Goal: Task Accomplishment & Management: Use online tool/utility

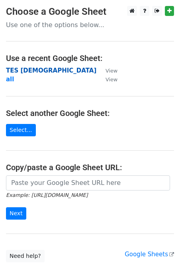
click at [33, 70] on strong "TES [DEMOGRAPHIC_DATA]" at bounding box center [51, 70] width 90 height 7
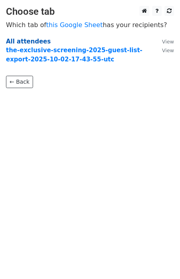
click at [29, 43] on strong "All attendees" at bounding box center [28, 41] width 45 height 7
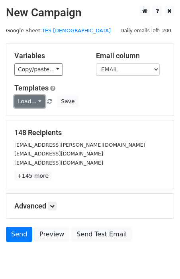
click at [40, 102] on link "Load..." at bounding box center [29, 101] width 31 height 12
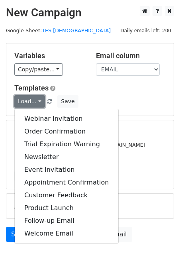
click at [40, 102] on link "Load..." at bounding box center [29, 101] width 31 height 12
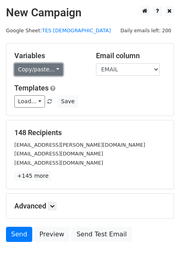
click at [41, 68] on link "Copy/paste..." at bounding box center [38, 69] width 49 height 12
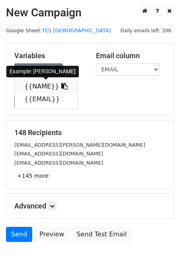
click at [49, 84] on link "{{NAME}}" at bounding box center [46, 86] width 63 height 13
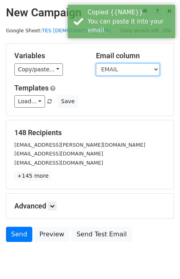
click at [121, 66] on select "NAME EMAIL" at bounding box center [128, 69] width 64 height 12
click at [96, 63] on select "NAME EMAIL" at bounding box center [128, 69] width 64 height 12
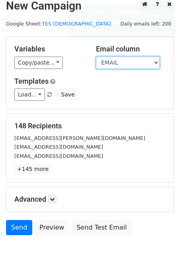
scroll to position [4, 0]
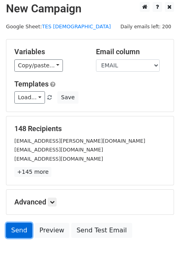
click at [24, 231] on link "Send" at bounding box center [19, 229] width 26 height 15
